Goal: Entertainment & Leisure: Consume media (video, audio)

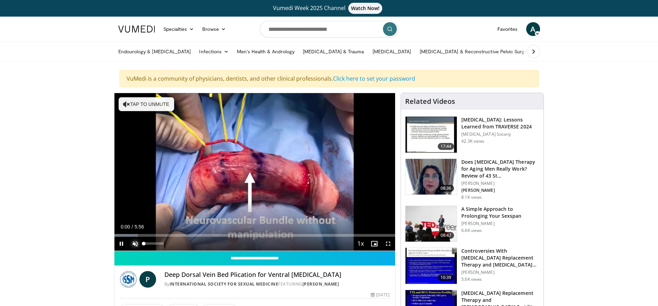
click at [135, 245] on span "Video Player" at bounding box center [135, 244] width 14 height 14
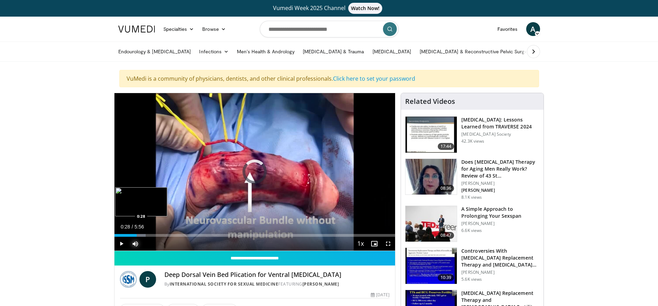
click at [137, 235] on div "Loaded : 11.17% 0:01 0:28" at bounding box center [254, 235] width 281 height 3
click at [156, 234] on div "Loaded : 16.83% 0:29 0:53" at bounding box center [254, 235] width 281 height 3
click at [167, 234] on video-js "**********" at bounding box center [254, 172] width 281 height 158
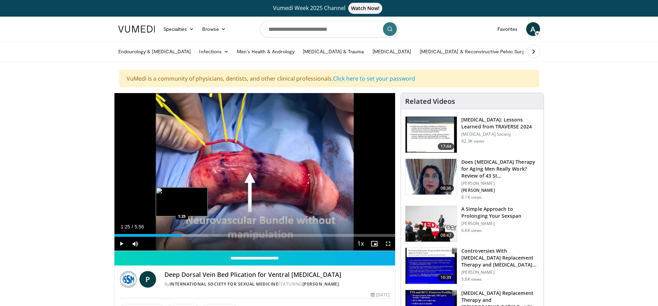
click at [182, 233] on div "Loaded : 33.56% 1:25 1:25" at bounding box center [254, 234] width 281 height 7
click at [205, 236] on div "Loaded : 47.55% 1:54 1:54" at bounding box center [254, 235] width 281 height 3
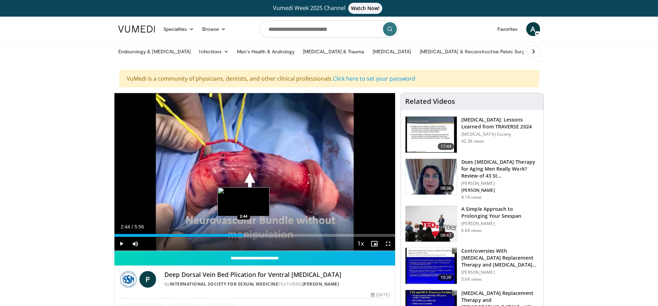
click at [244, 234] on div "Progress Bar" at bounding box center [240, 235] width 77 height 3
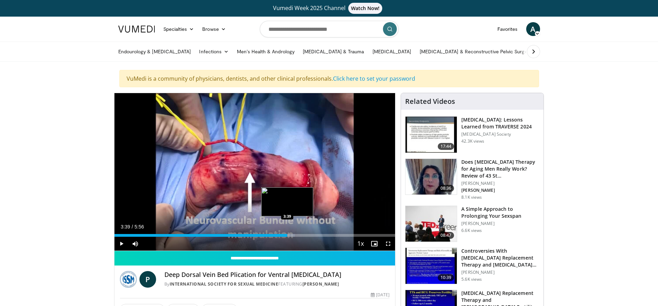
click at [287, 235] on div "Loaded : 64.34% 3:39 3:39" at bounding box center [254, 235] width 281 height 3
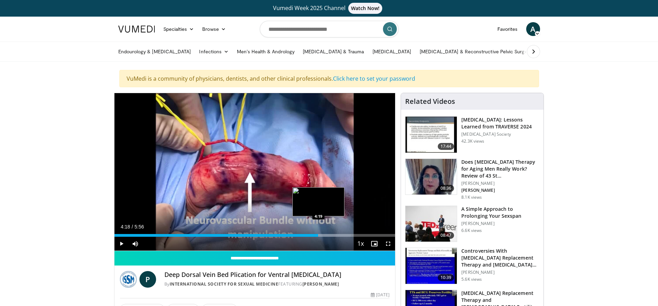
click at [318, 236] on div "Progress Bar" at bounding box center [314, 235] width 71 height 3
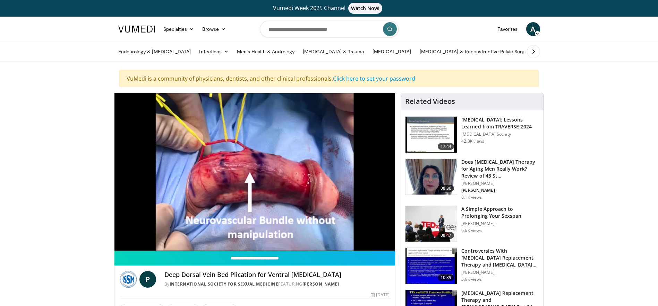
click at [330, 236] on video-js "**********" at bounding box center [254, 172] width 281 height 158
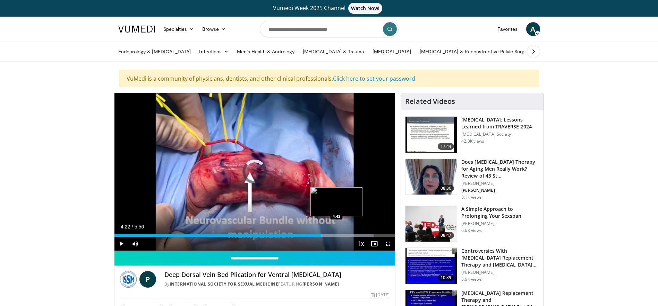
click at [336, 235] on div "Progress Bar" at bounding box center [335, 235] width 77 height 3
click at [352, 234] on div "Progress Bar" at bounding box center [358, 235] width 75 height 3
click at [374, 237] on span "Video Player" at bounding box center [374, 244] width 14 height 14
click at [384, 236] on div "Loaded : 100.00% 5:42 5:42" at bounding box center [254, 235] width 281 height 3
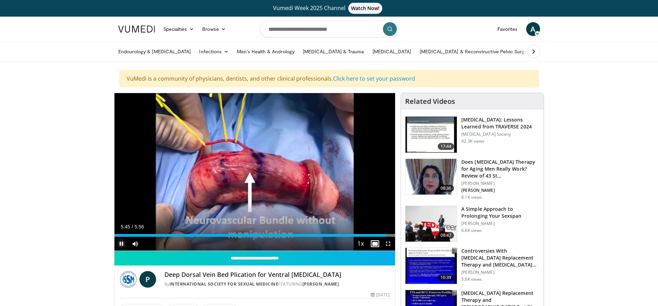
drag, startPoint x: 118, startPoint y: 245, endPoint x: 125, endPoint y: 244, distance: 7.3
click at [119, 245] on span "Video Player" at bounding box center [121, 244] width 14 height 14
click at [132, 244] on span "Video Player" at bounding box center [135, 244] width 14 height 14
